Goal: Communication & Community: Connect with others

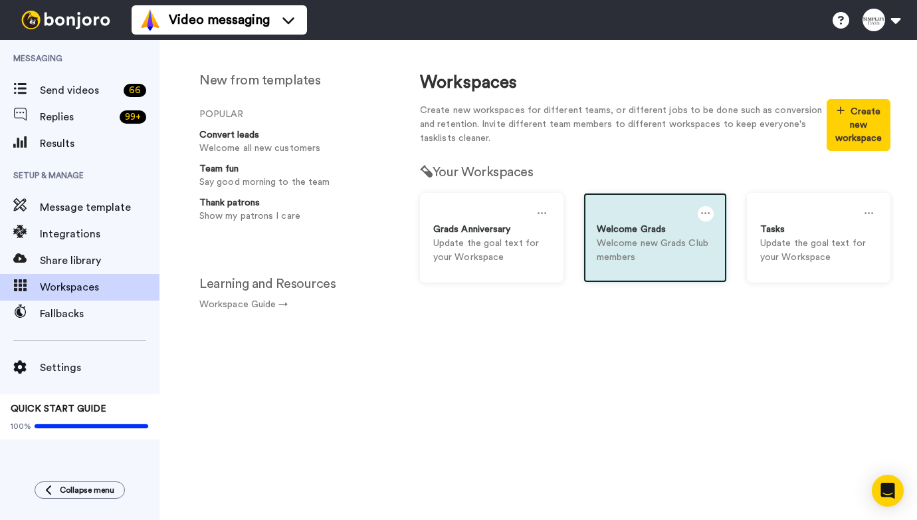
click at [638, 272] on div "Welcome Grads Welcome new Grads Club members" at bounding box center [655, 238] width 144 height 90
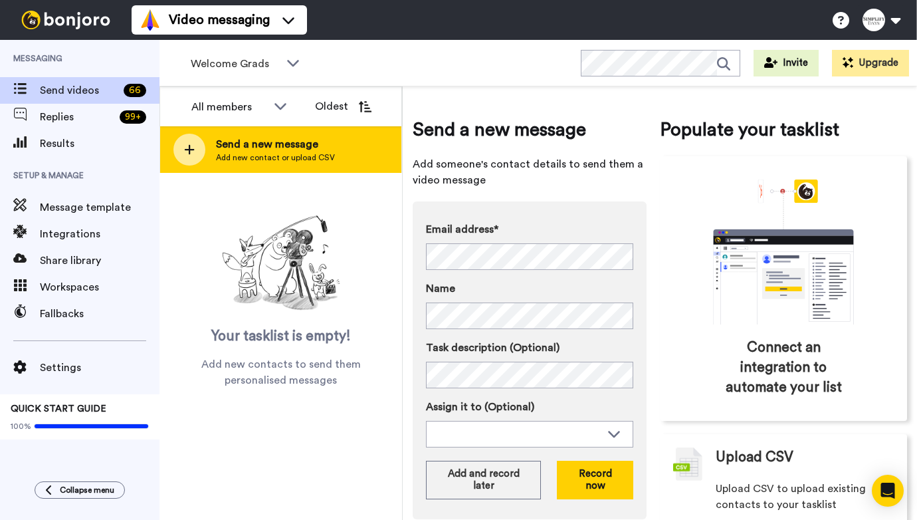
click at [319, 159] on span "Add new contact or upload CSV" at bounding box center [275, 157] width 119 height 11
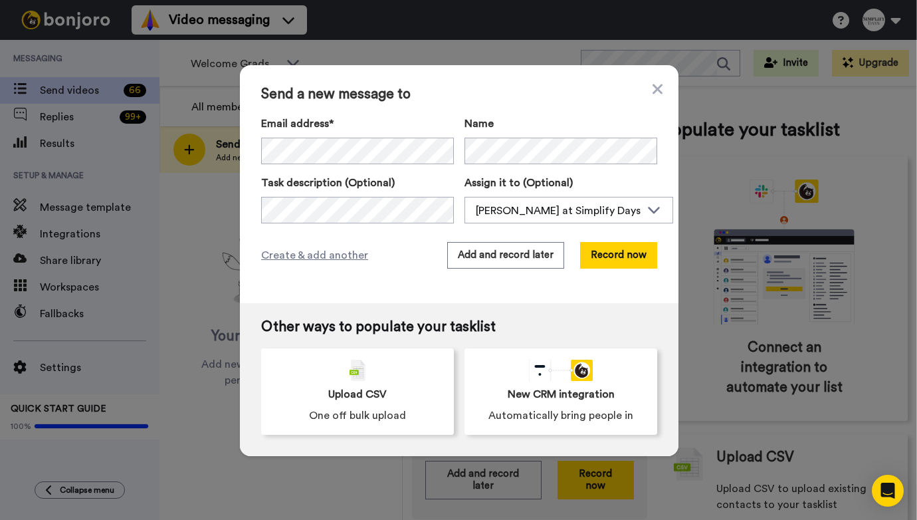
click at [371, 228] on div "Send a new message to Email address* [PERSON_NAME] <[EMAIL_ADDRESS][DOMAIN_NAME…" at bounding box center [459, 184] width 439 height 238
click at [485, 260] on button "Add and record later" at bounding box center [505, 255] width 117 height 27
